Goal: Task Accomplishment & Management: Manage account settings

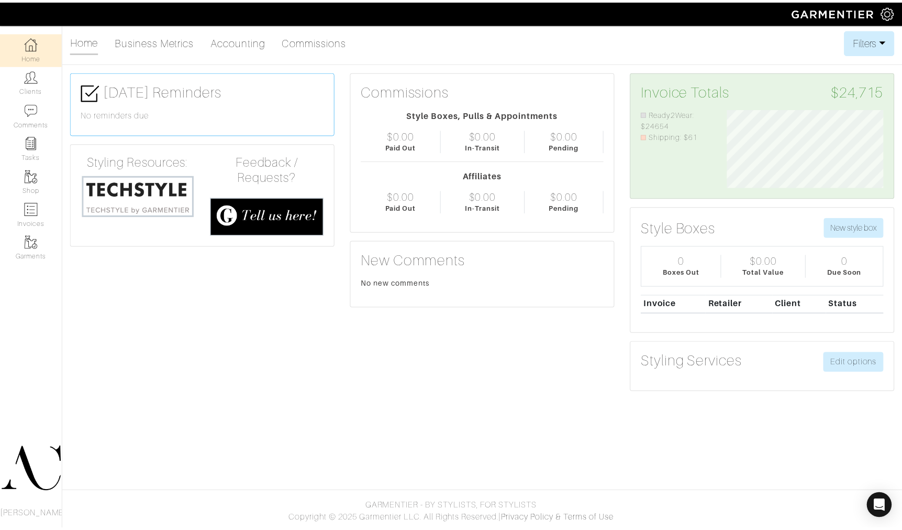
scroll to position [79, 173]
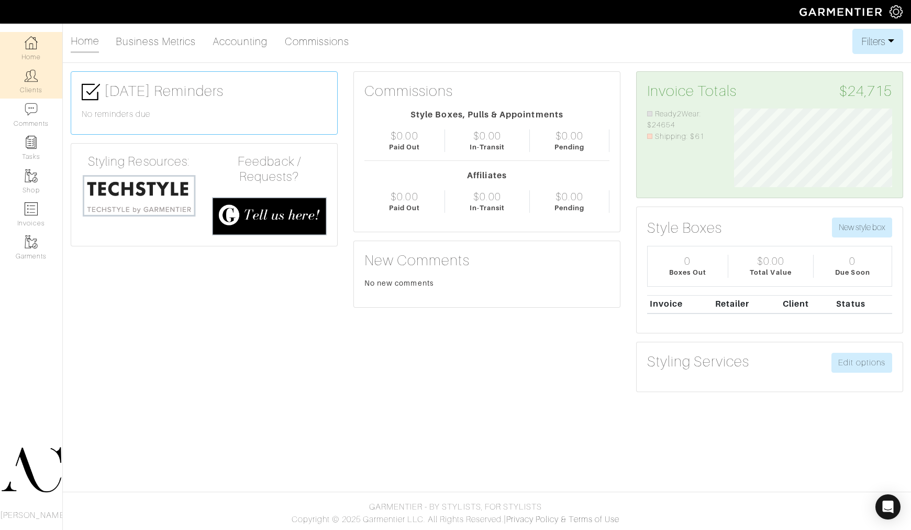
click at [40, 85] on link "Clients" at bounding box center [31, 81] width 62 height 33
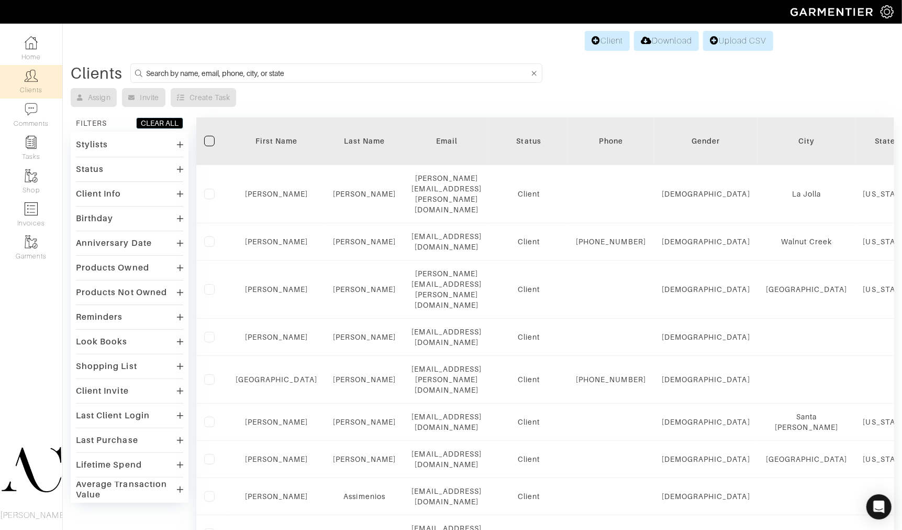
click at [247, 70] on input at bounding box center [337, 73] width 383 height 13
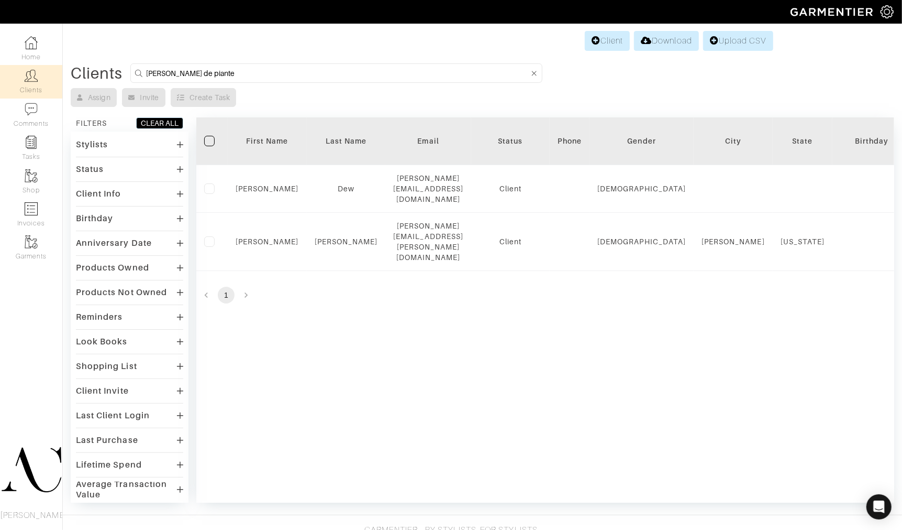
click at [256, 71] on input "veronica de piante" at bounding box center [337, 73] width 383 height 13
paste input "2112"
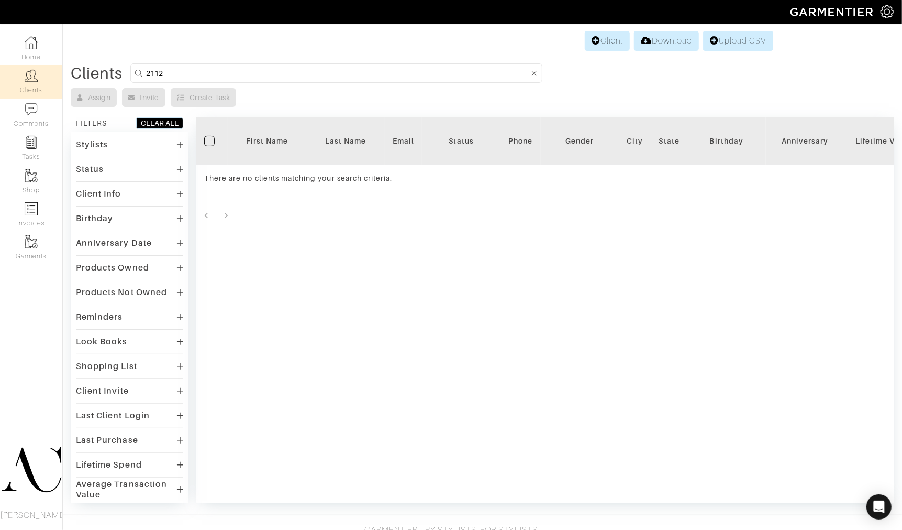
click at [332, 69] on input "2112" at bounding box center [337, 73] width 383 height 13
click at [331, 69] on input "2112" at bounding box center [337, 73] width 383 height 13
type input "Ver"
click at [194, 74] on input "Ver" at bounding box center [337, 73] width 383 height 13
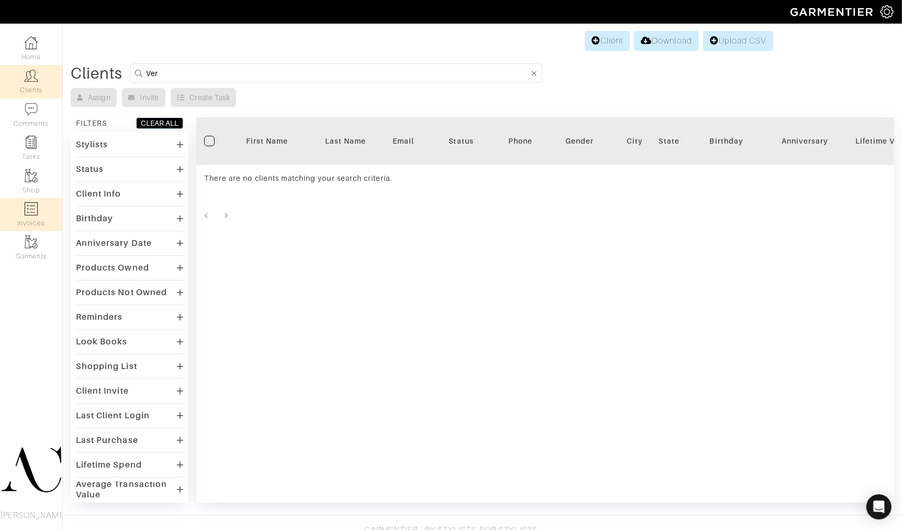
click at [29, 208] on img at bounding box center [31, 208] width 13 height 13
select select
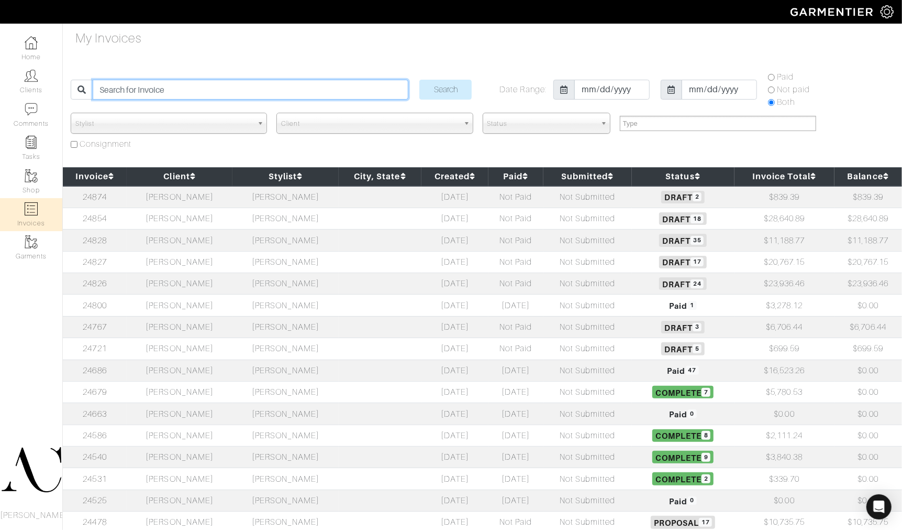
click at [219, 89] on input "search" at bounding box center [251, 90] width 316 height 20
paste input "24827"
type input "24827"
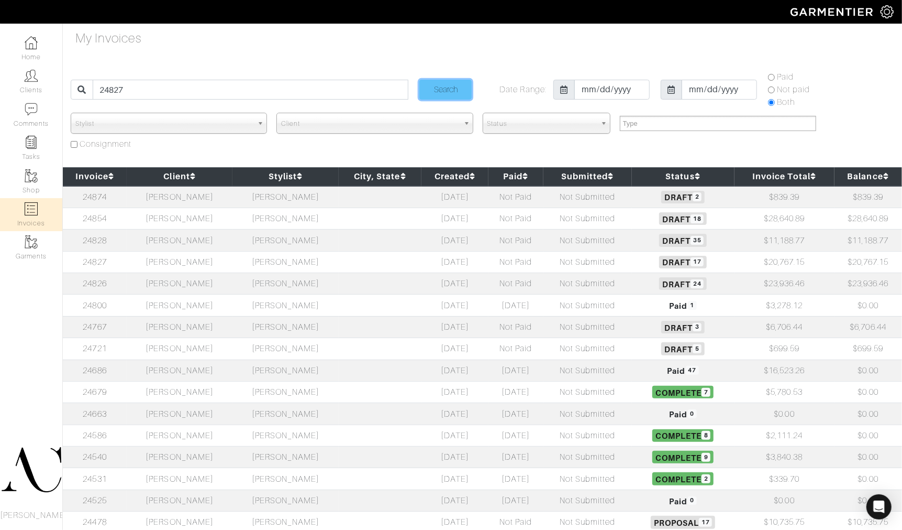
click at [452, 87] on input "Search" at bounding box center [446, 90] width 52 height 20
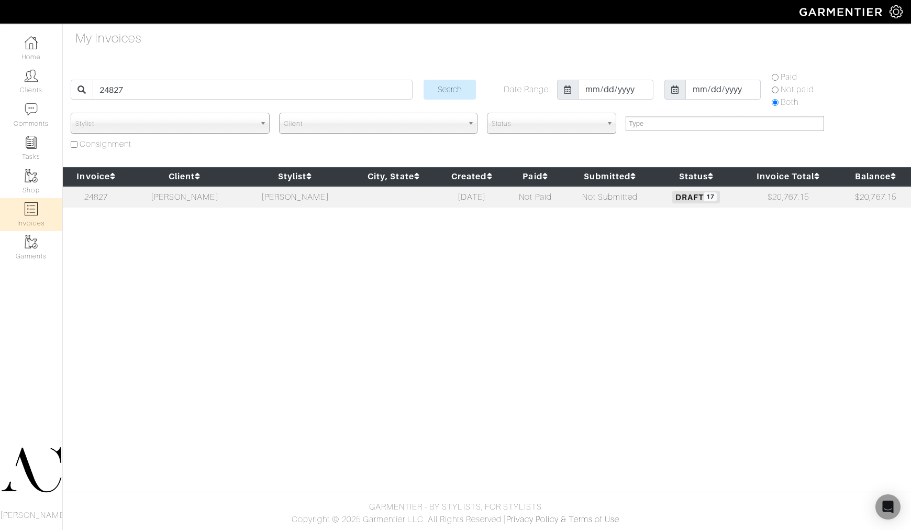
select select
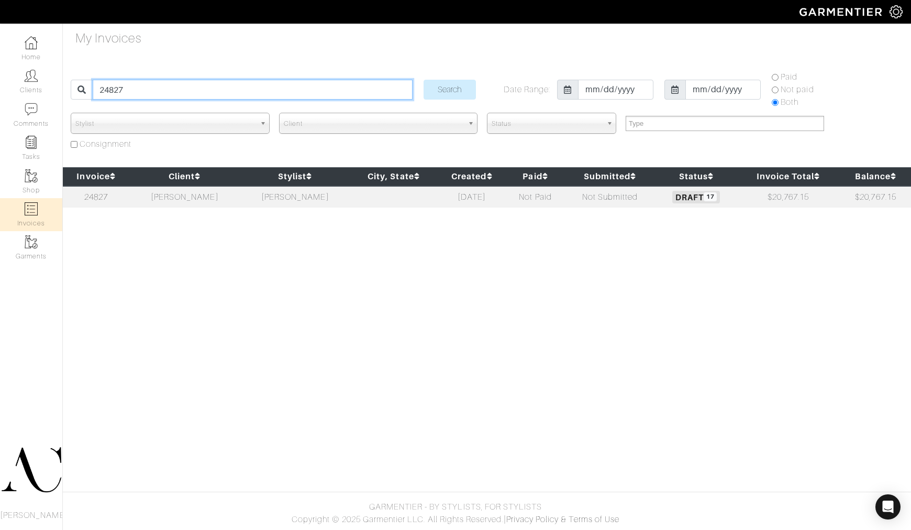
click at [187, 83] on input "24827" at bounding box center [252, 90] width 319 height 20
paste input "search"
type input "24827"
click at [372, 197] on td at bounding box center [393, 196] width 86 height 21
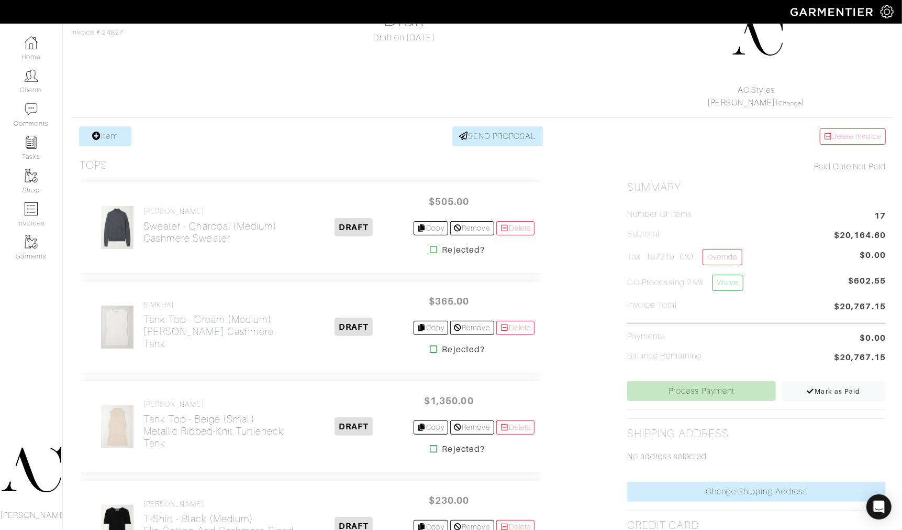
scroll to position [116, 0]
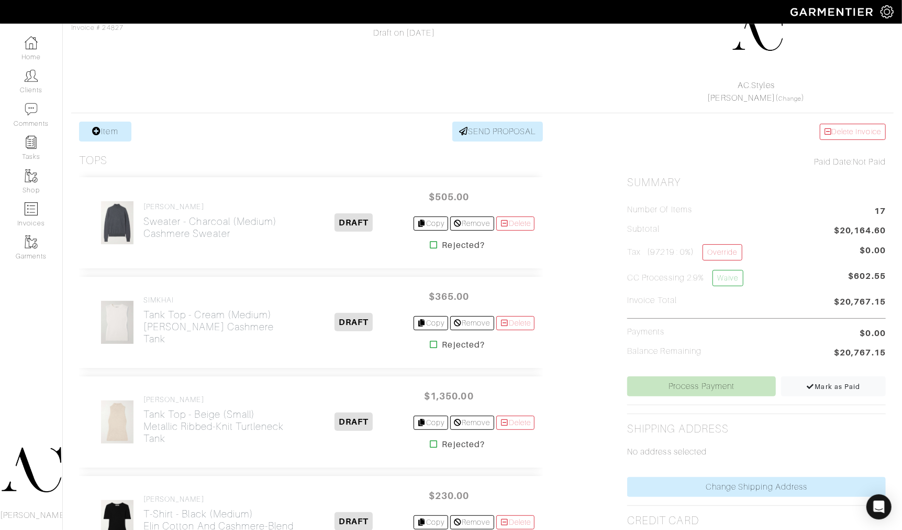
click at [366, 71] on div "Courtney Foley yoyocofo@gmail.com Invoice # 24827 Draft Draft on 10/09/25 AC.St…" at bounding box center [482, 43] width 823 height 124
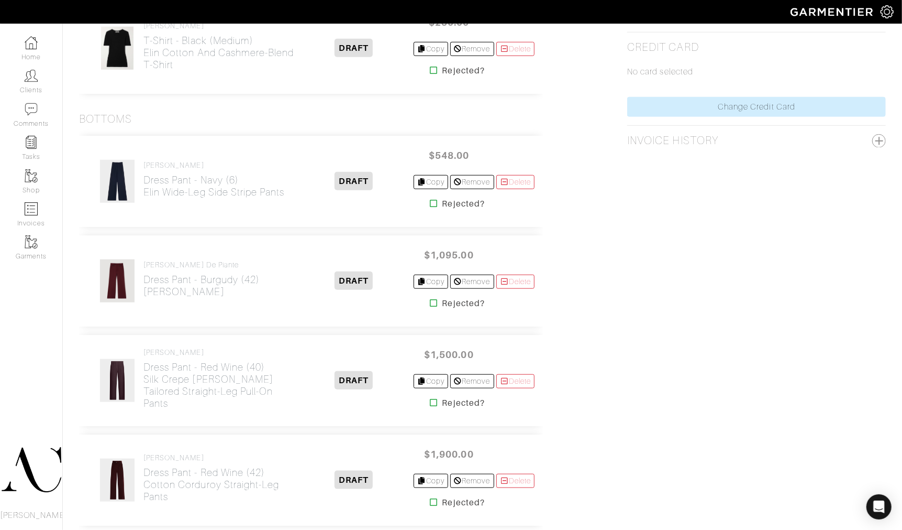
scroll to position [1221, 0]
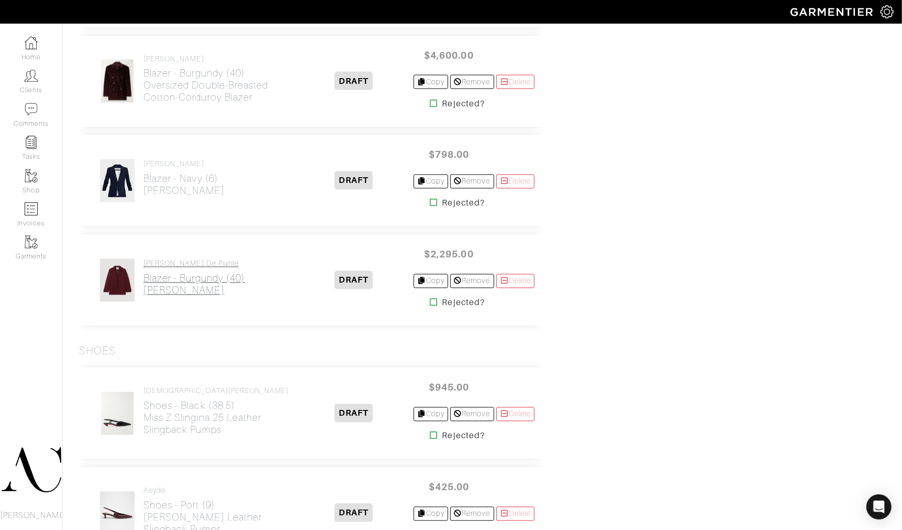
click at [208, 295] on h2 "Blazer - Burgundy (40) Sebastian Jacket" at bounding box center [195, 284] width 102 height 24
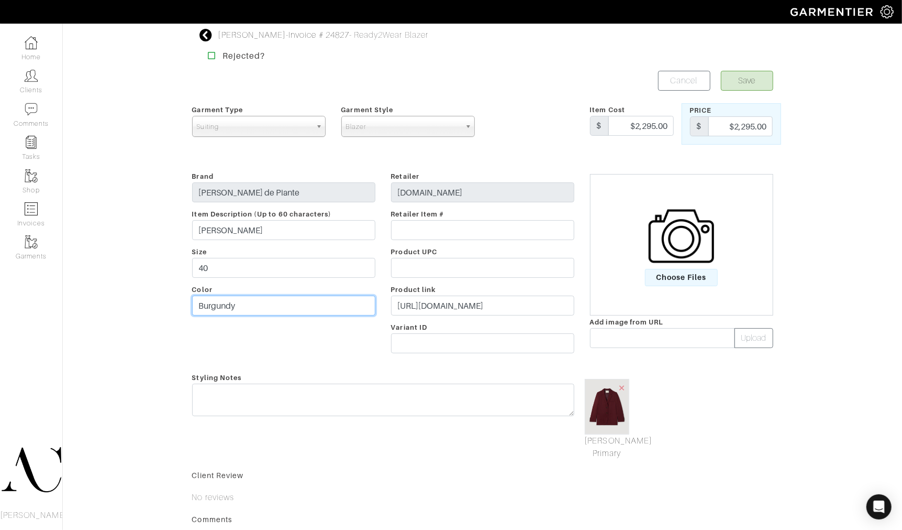
drag, startPoint x: 263, startPoint y: 302, endPoint x: 150, endPoint y: 293, distance: 114.0
click at [152, 297] on div "Courtney Foley - Invoice # 24827 - Ready2Wear Blazer Rejected? Save Cancel Garm…" at bounding box center [451, 328] width 902 height 598
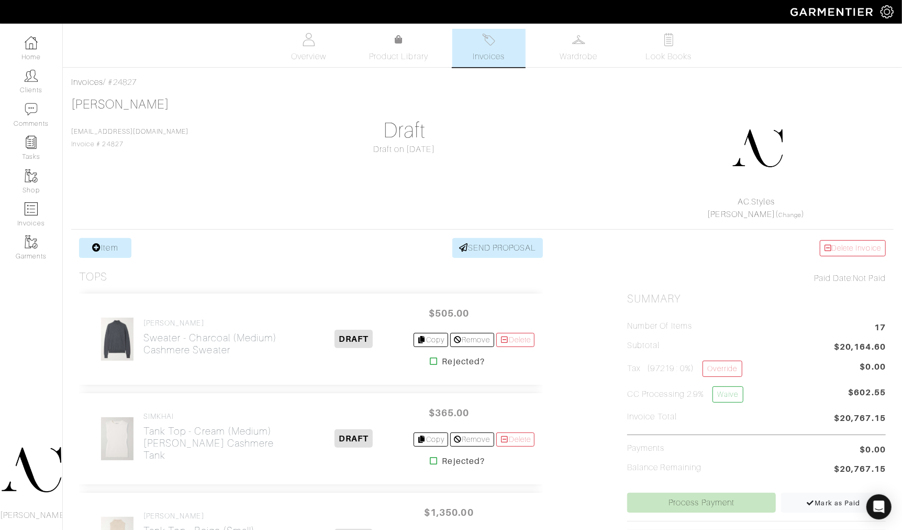
scroll to position [1221, 0]
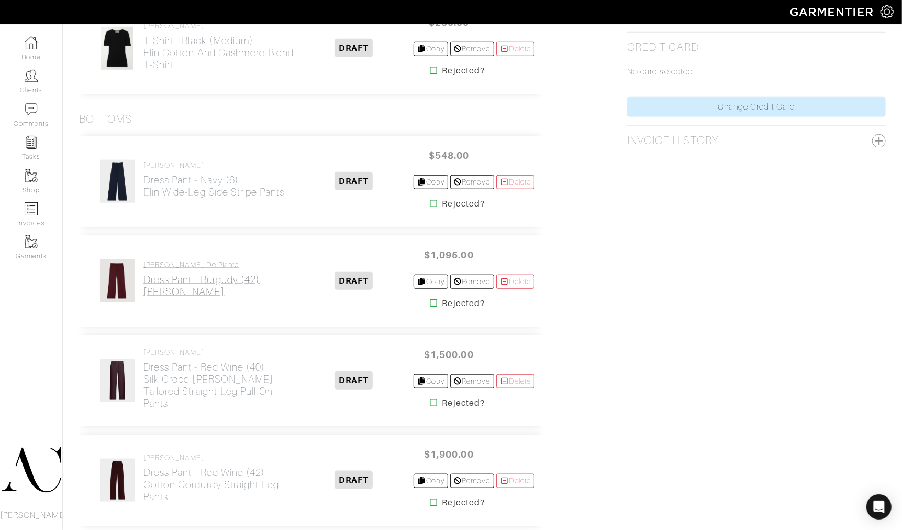
click at [201, 265] on h4 "Veronica de Piante" at bounding box center [202, 264] width 116 height 9
click at [200, 279] on h2 "Dress Pant - Burgudy (42) Rhea Trouser" at bounding box center [202, 285] width 116 height 24
click at [180, 283] on h2 "Dress Pant - Burgudy (42) Rhea Trouser" at bounding box center [202, 285] width 116 height 24
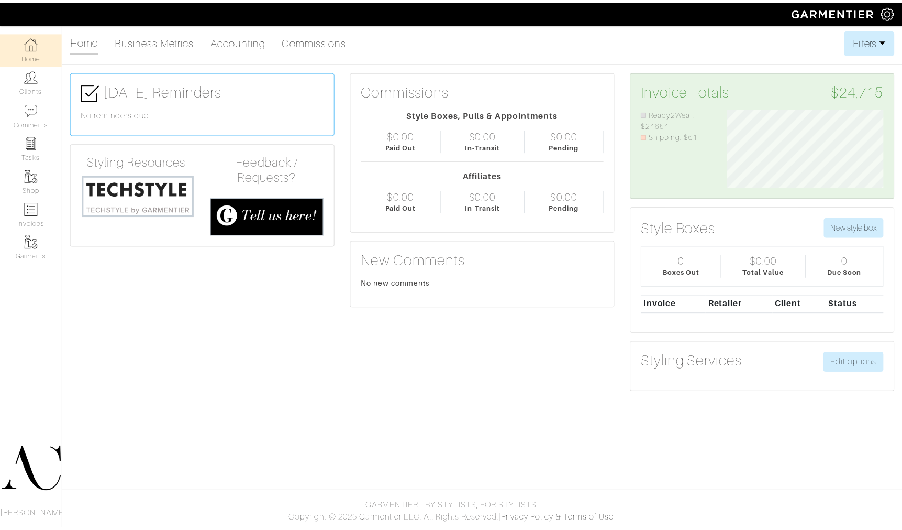
scroll to position [79, 173]
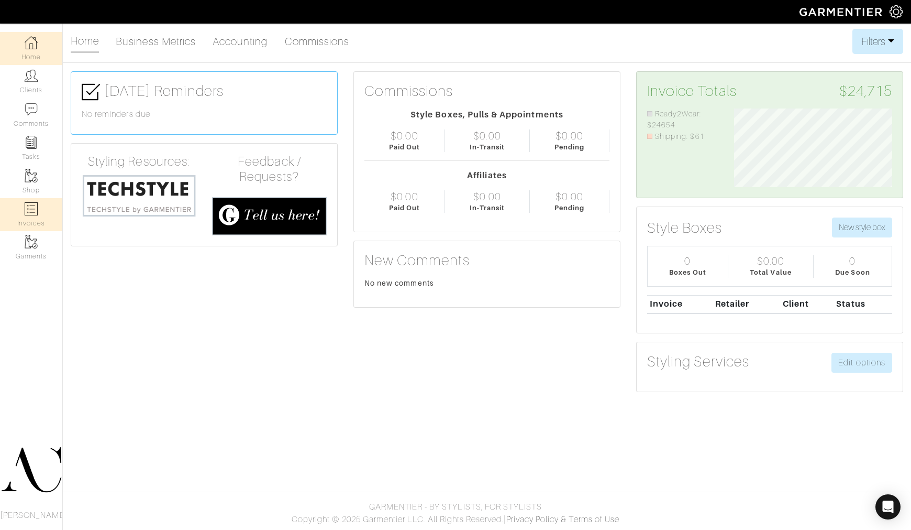
click at [25, 222] on link "Invoices" at bounding box center [31, 214] width 62 height 33
select select
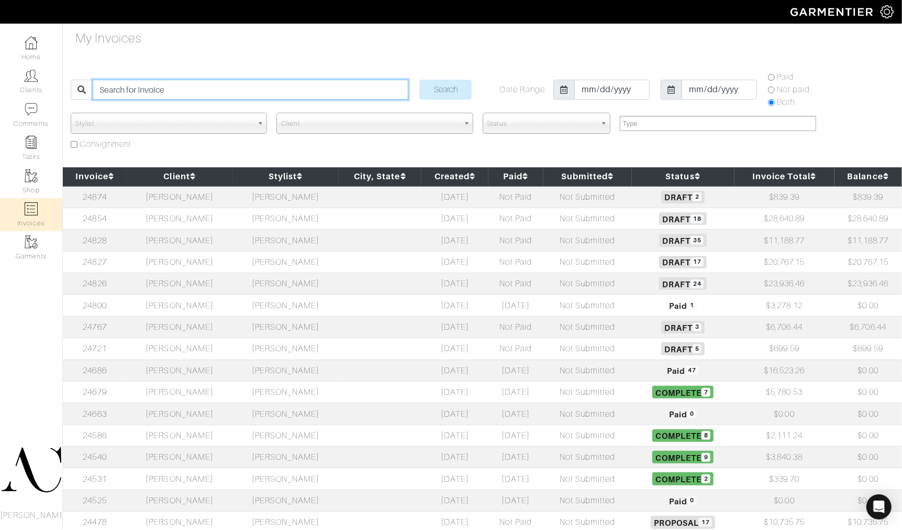
click at [262, 95] on input "search" at bounding box center [251, 90] width 316 height 20
paste input "24827"
type input "24827"
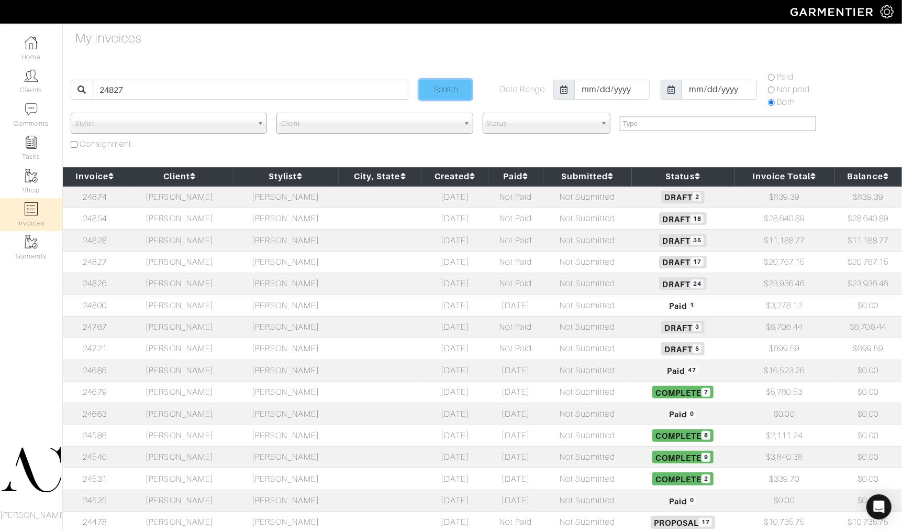
click at [433, 92] on input "Search" at bounding box center [446, 90] width 52 height 20
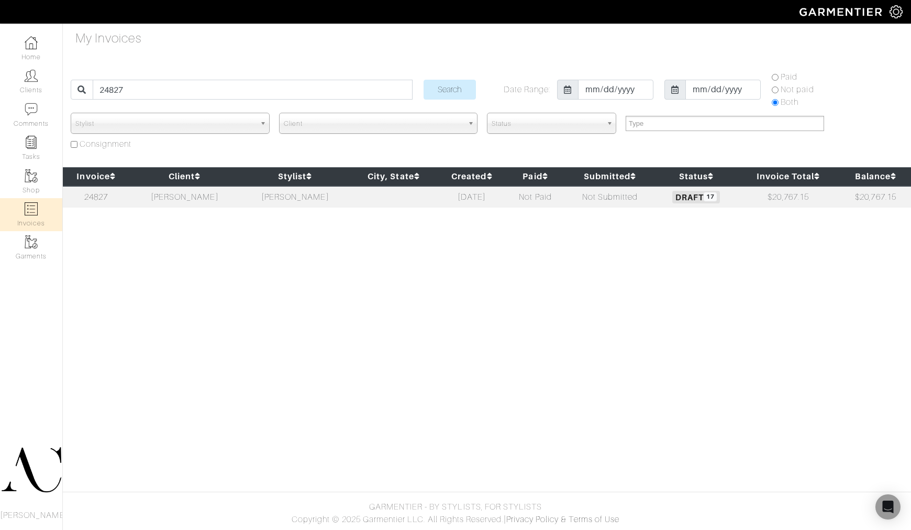
select select
click at [270, 199] on td "[PERSON_NAME]" at bounding box center [295, 196] width 111 height 21
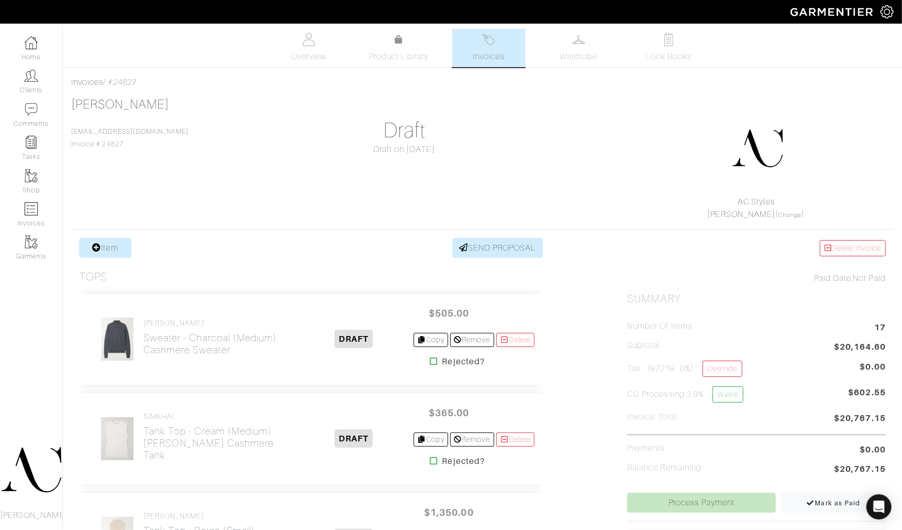
scroll to position [490, 0]
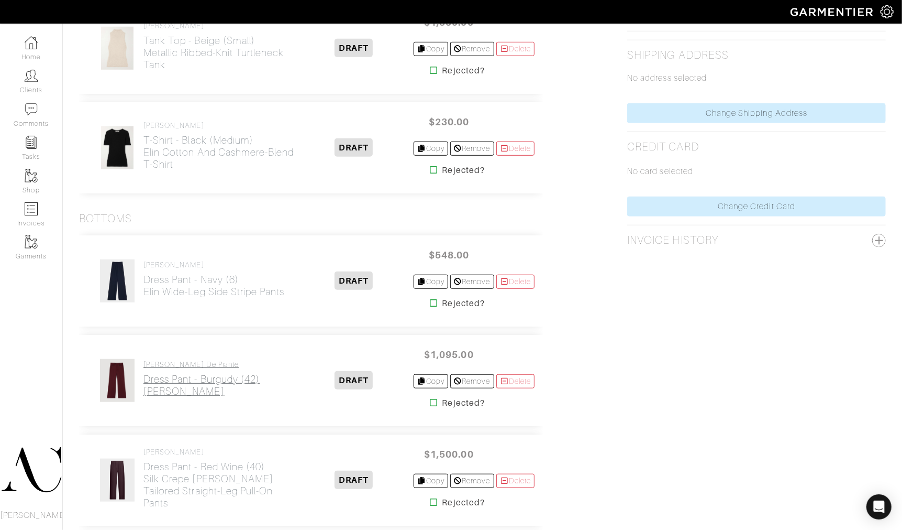
click at [158, 383] on h2 "Dress Pant - Burgudy (42) [PERSON_NAME] Trouser" at bounding box center [202, 385] width 116 height 24
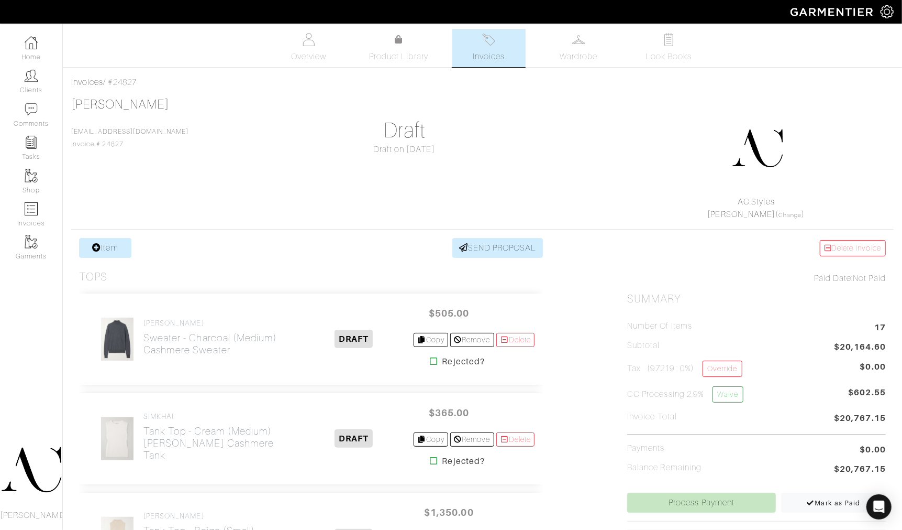
click at [567, 97] on div "Courtney Foley yoyocofo@gmail.com Invoice # 24827 Draft Draft on 10/09/25 AC.St…" at bounding box center [482, 159] width 823 height 124
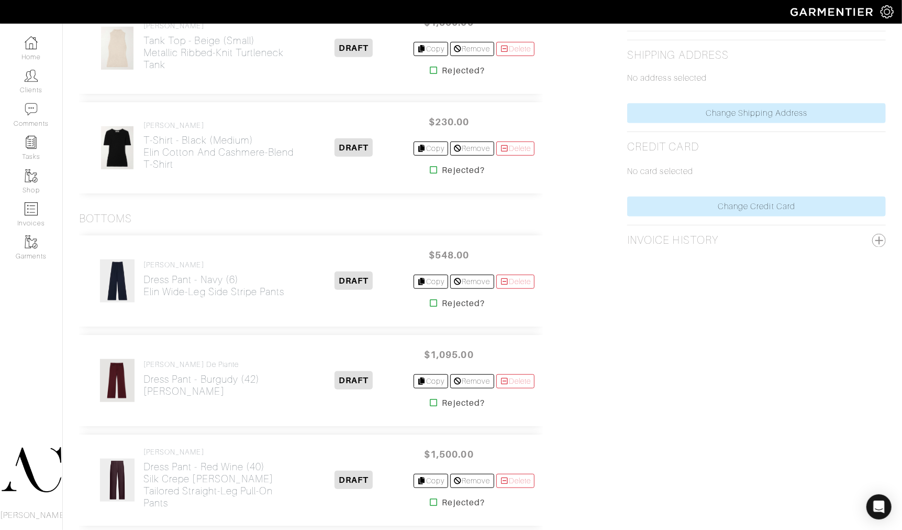
scroll to position [1121, 0]
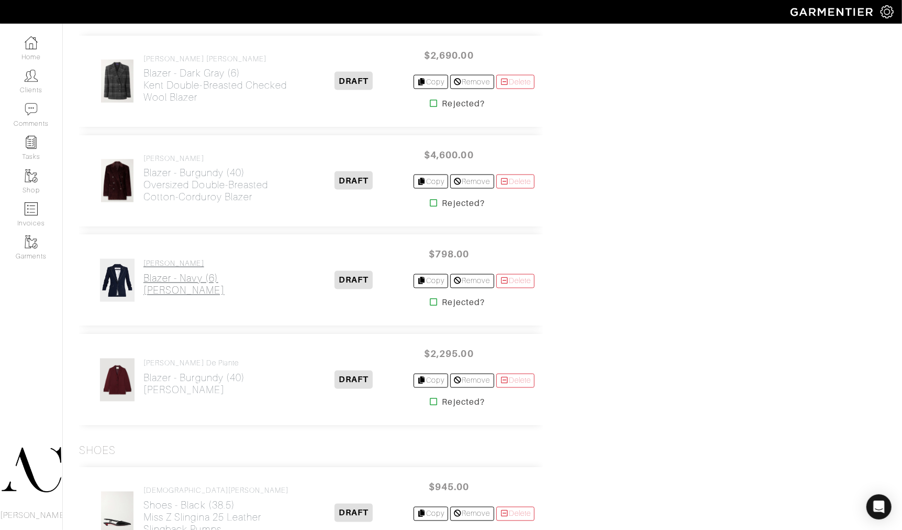
click at [211, 275] on h2 "Blazer - Navy (6) Battista Dickey Jacket" at bounding box center [184, 284] width 81 height 24
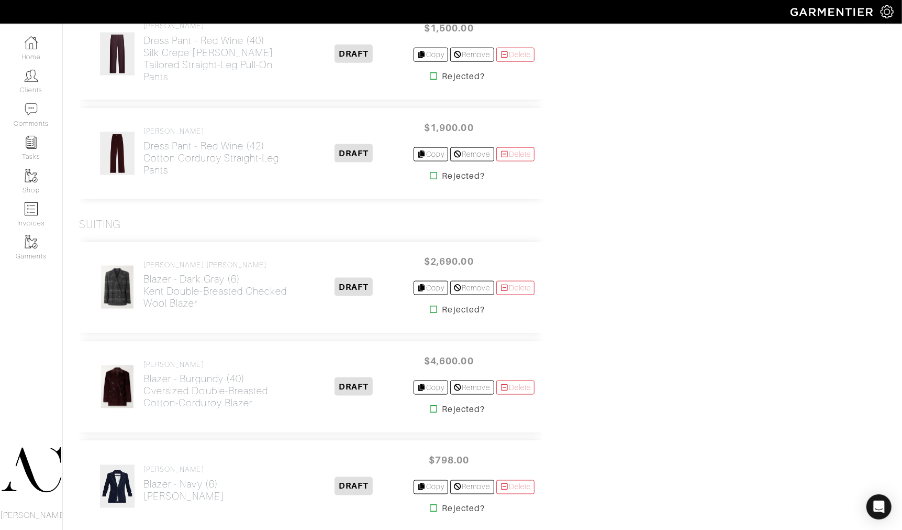
scroll to position [58, 0]
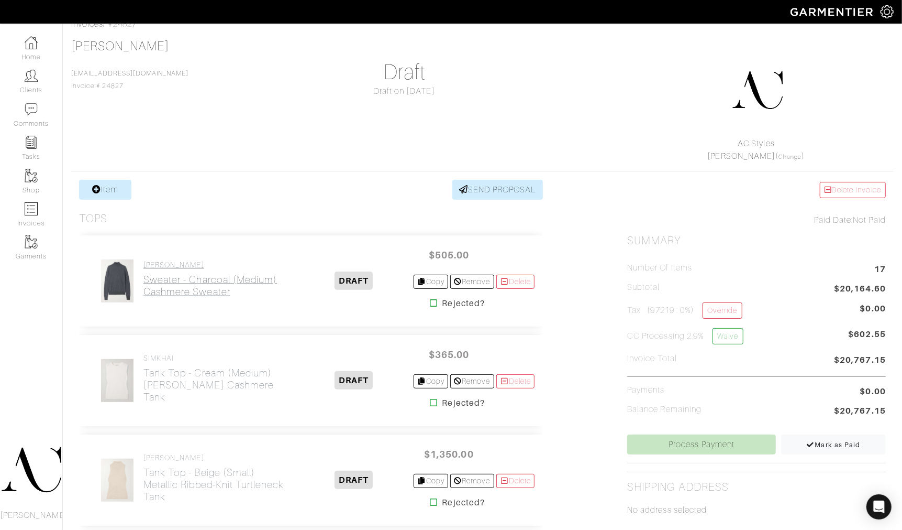
click at [173, 284] on h2 "Sweater - Charcoal (medium) Cashmere sweater" at bounding box center [211, 285] width 134 height 24
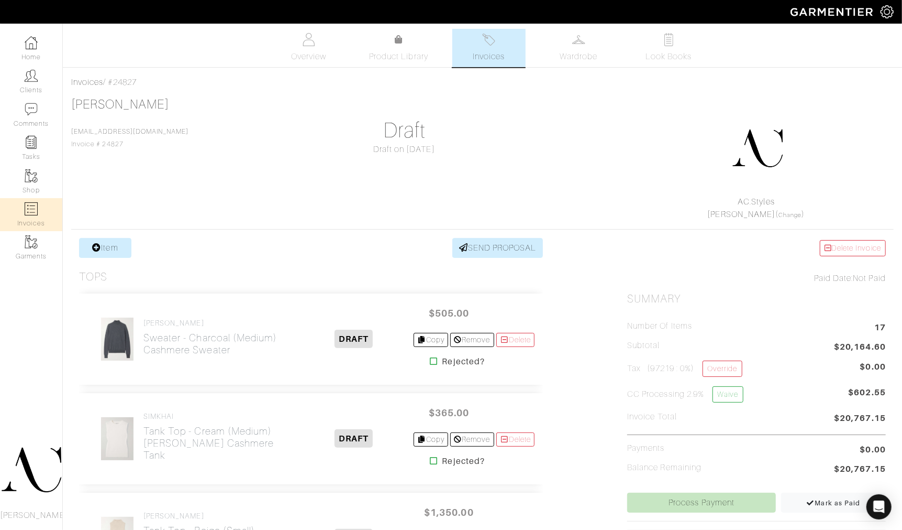
click at [32, 218] on link "Invoices" at bounding box center [31, 214] width 62 height 33
select select
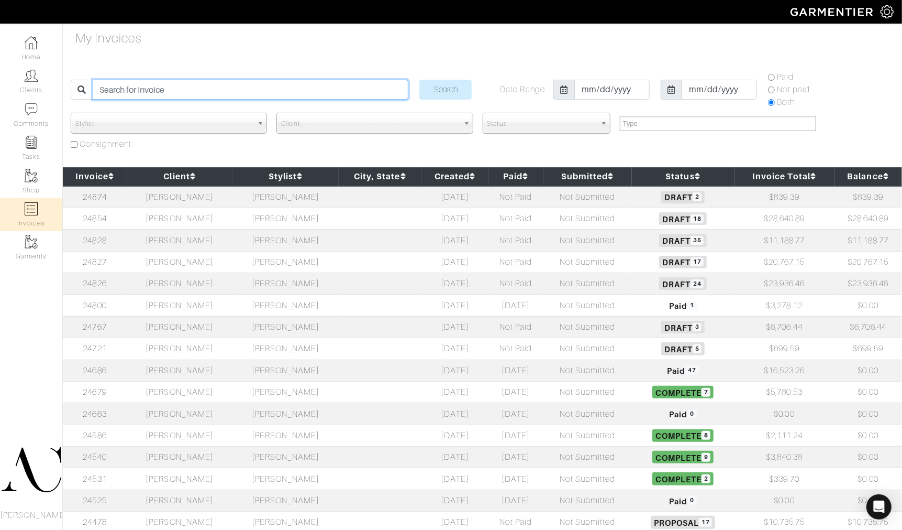
click at [147, 90] on input "search" at bounding box center [251, 90] width 316 height 20
paste input "24826"
type input "24826"
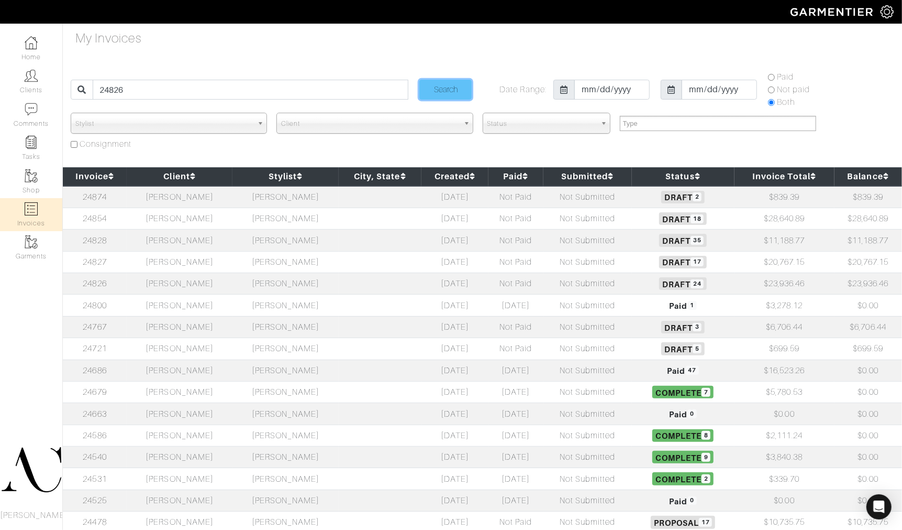
click at [440, 90] on input "Search" at bounding box center [446, 90] width 52 height 20
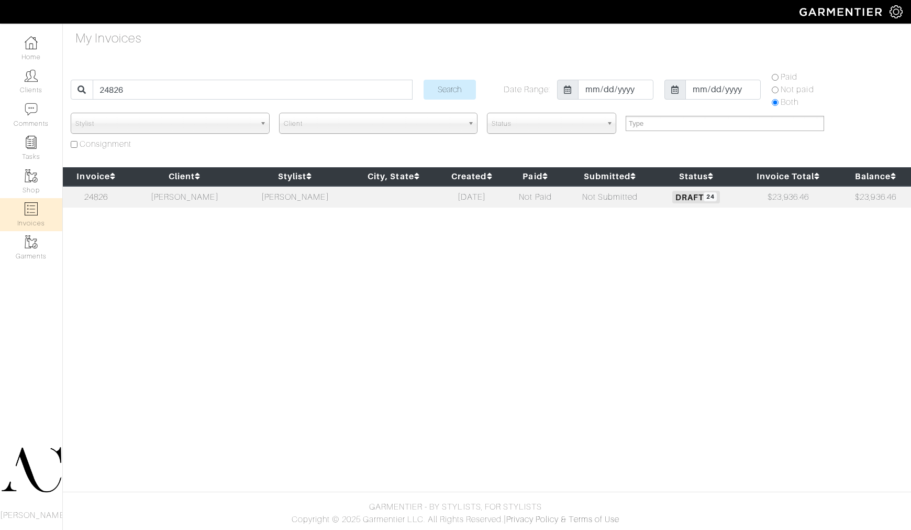
select select
click at [482, 197] on td "[DATE]" at bounding box center [472, 196] width 70 height 21
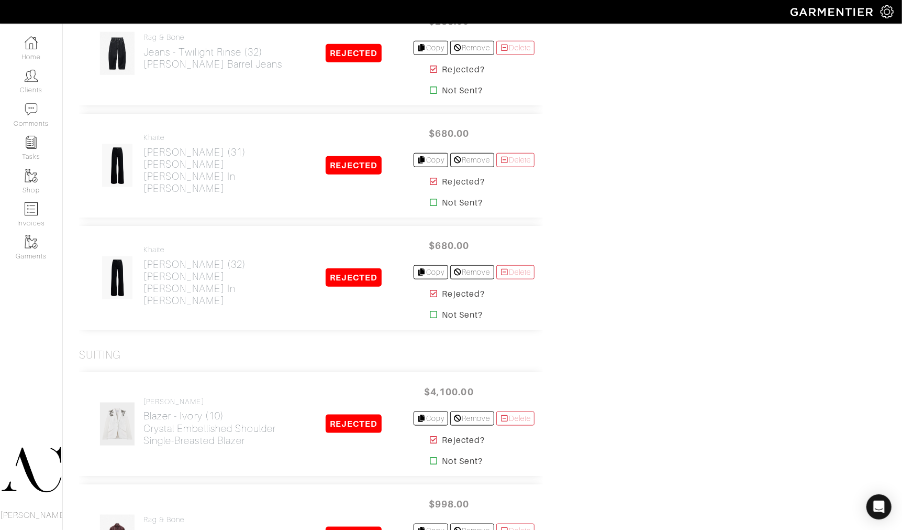
scroll to position [3347, 0]
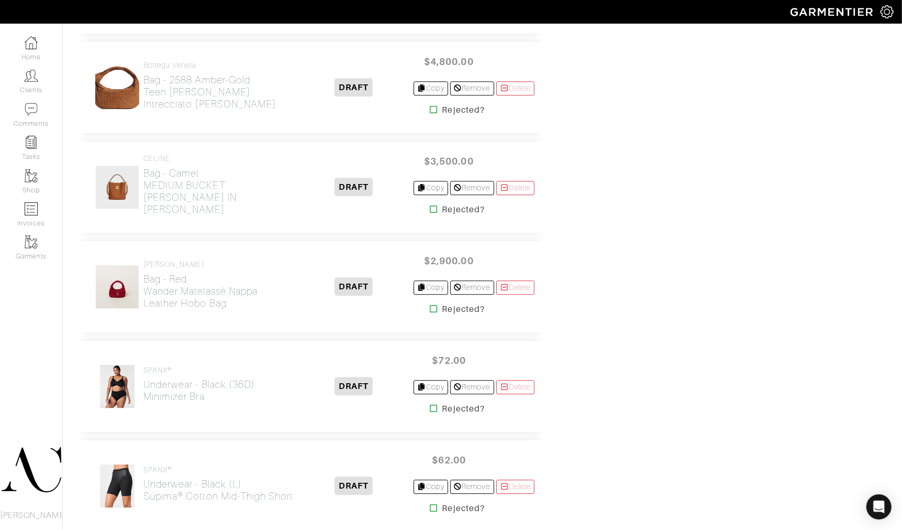
scroll to position [1154, 0]
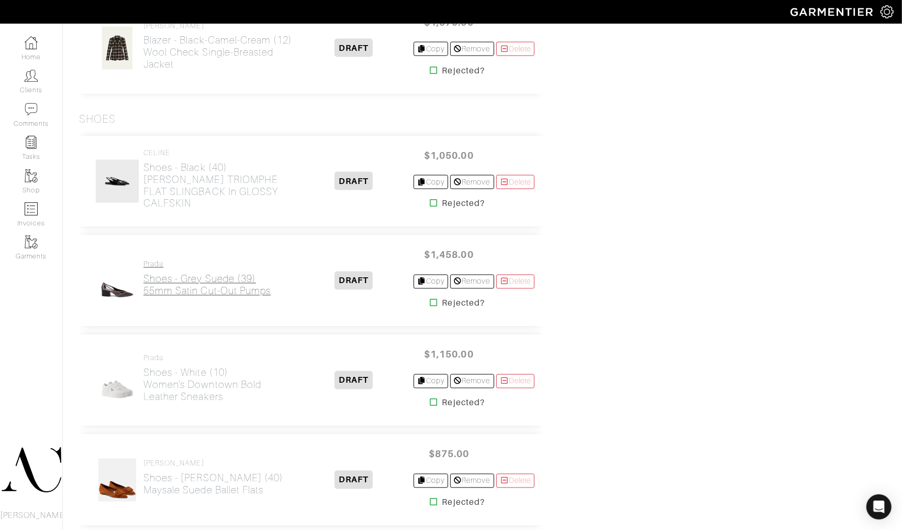
click at [230, 294] on h2 "Shoes - Grey Suede (39) 55mm satin cut-out pumps" at bounding box center [207, 285] width 127 height 24
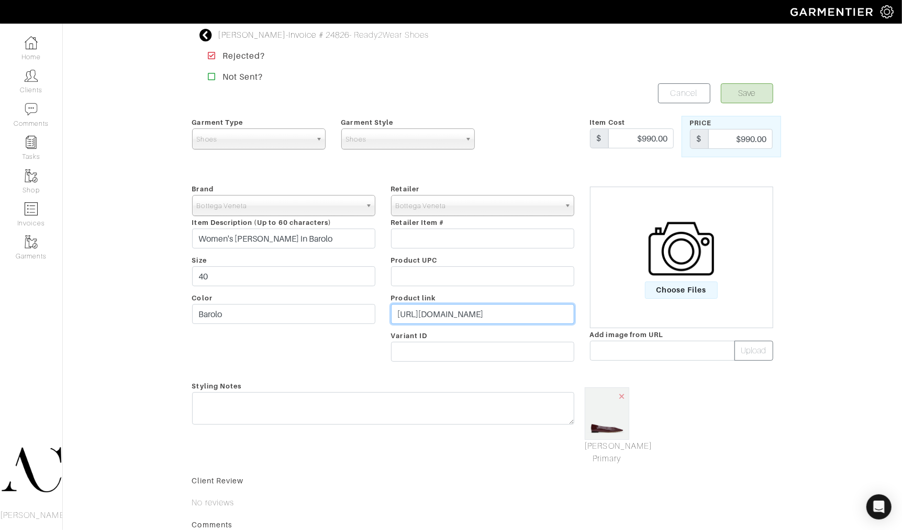
click at [442, 320] on input "https://www.bottegaveneta.com/en-us/sofia-ballerina-barolo-827545V3H902240.html" at bounding box center [482, 314] width 183 height 20
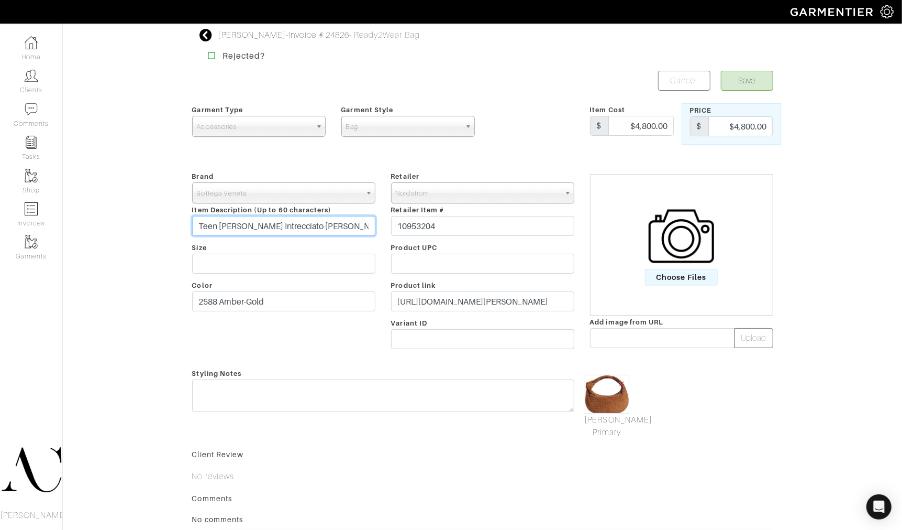
drag, startPoint x: 348, startPoint y: 226, endPoint x: 150, endPoint y: 222, distance: 198.0
click at [150, 222] on div "Lindsay Foley - Invoice # 24826 - Ready2Wear Bag Rejected? Save Cancel Garment …" at bounding box center [451, 317] width 902 height 577
click at [454, 305] on input "https://www.nordstrom.com/s/teen-jodie-intrecciato-suede-hobo/8480488" at bounding box center [482, 301] width 183 height 20
drag, startPoint x: 339, startPoint y: 223, endPoint x: 191, endPoint y: 239, distance: 149.6
click at [191, 239] on div "Brand - 032c 1017 ALYX 9SM 111SKIN 11 by Boris Bidjan Saberi 11 Honore 12 Store…" at bounding box center [283, 262] width 199 height 184
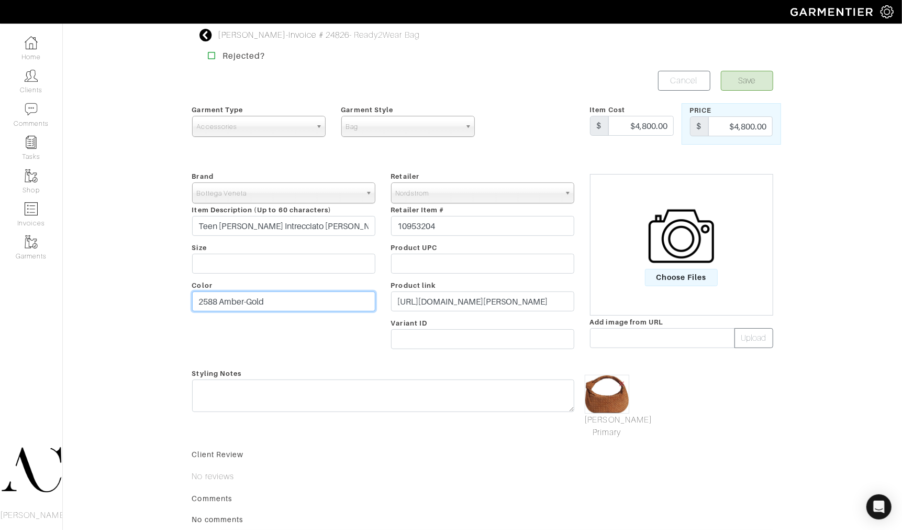
drag, startPoint x: 300, startPoint y: 301, endPoint x: 182, endPoint y: 294, distance: 117.5
click at [182, 294] on div "Lindsay Foley - Invoice # 24826 - Ready2Wear Bag Rejected? Save Cancel Garment …" at bounding box center [451, 317] width 902 height 577
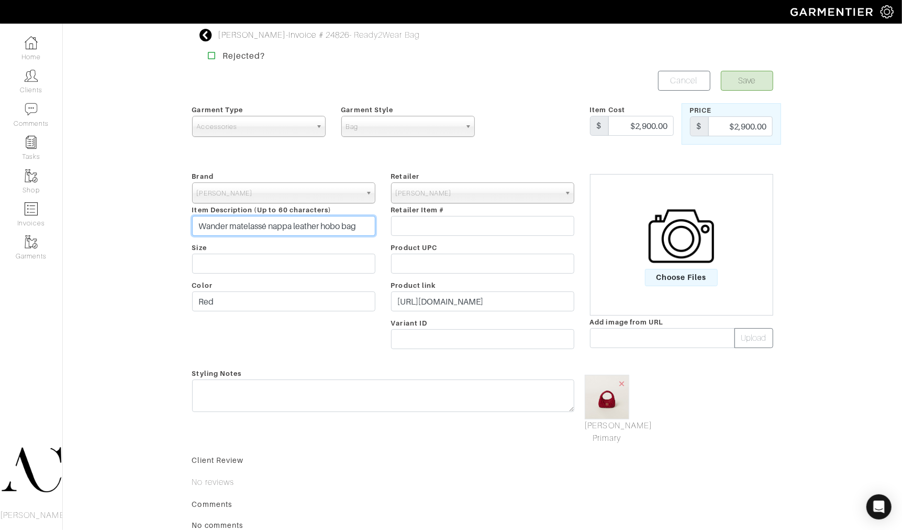
click at [321, 222] on input "Wander matelassé nappa leather hobo bag" at bounding box center [283, 226] width 183 height 20
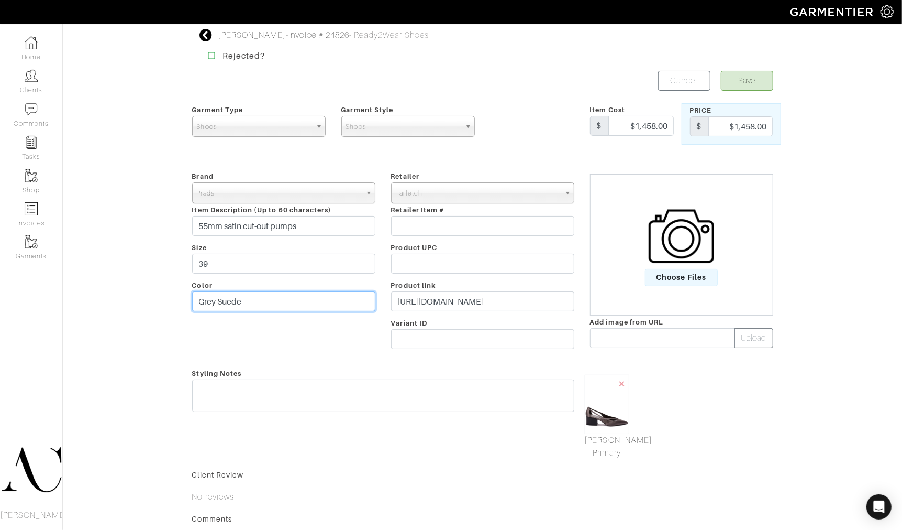
drag, startPoint x: 306, startPoint y: 296, endPoint x: 151, endPoint y: 287, distance: 155.3
click at [151, 287] on div "Lindsay Foley - Invoice # 24826 - Ready2Wear Shoes Rejected? Save Cancel Garmen…" at bounding box center [451, 328] width 902 height 598
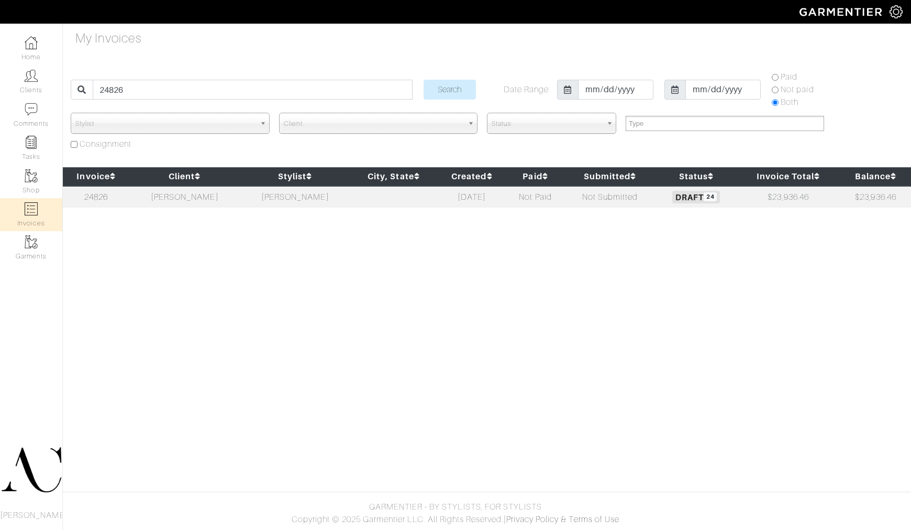
select select
drag, startPoint x: 450, startPoint y: 92, endPoint x: 444, endPoint y: 148, distance: 56.5
click at [449, 92] on input "Search" at bounding box center [450, 90] width 52 height 20
select select
click at [359, 186] on td at bounding box center [393, 196] width 86 height 21
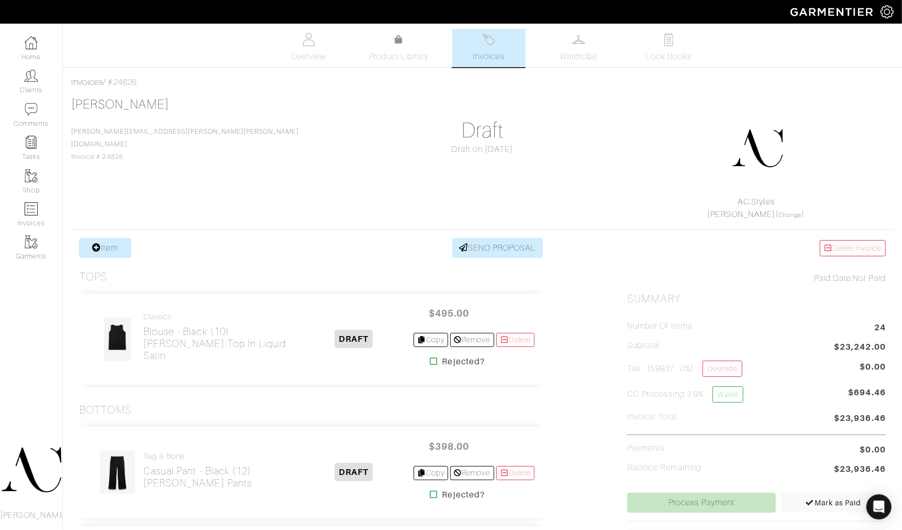
click at [516, 168] on div "[PERSON_NAME] [PERSON_NAME][EMAIL_ADDRESS][PERSON_NAME][PERSON_NAME][DOMAIN_NAM…" at bounding box center [482, 159] width 823 height 124
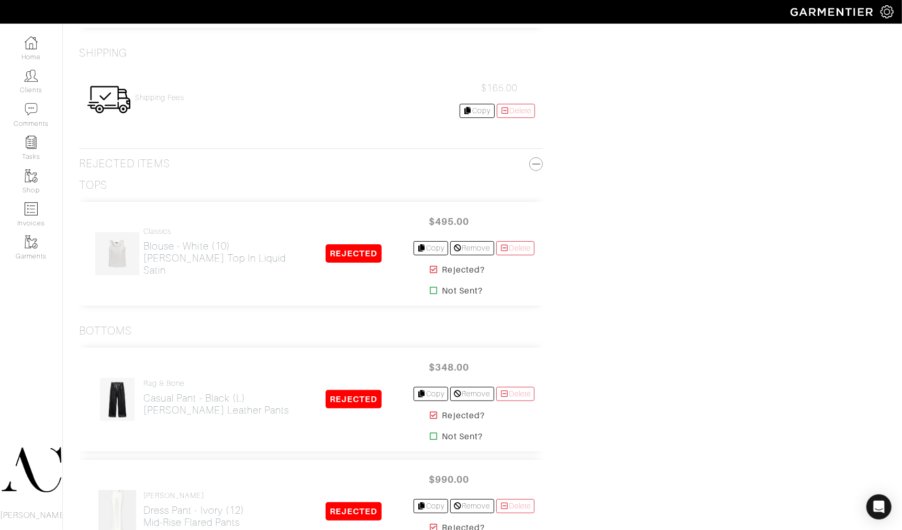
scroll to position [84, 0]
